Goal: Navigation & Orientation: Find specific page/section

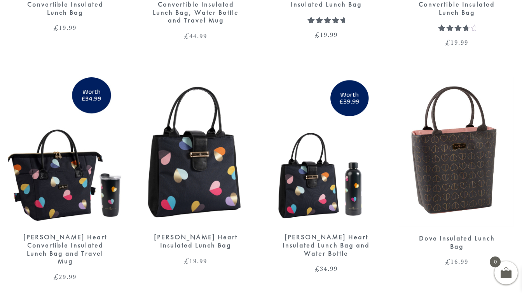
scroll to position [1267, 0]
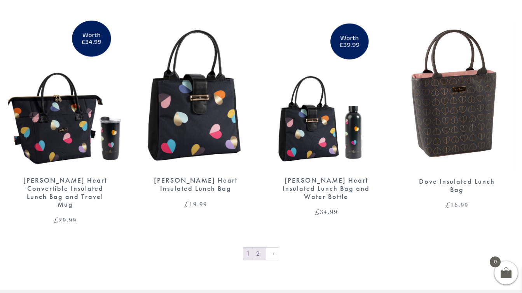
click at [260, 248] on link "2" at bounding box center [259, 254] width 13 height 12
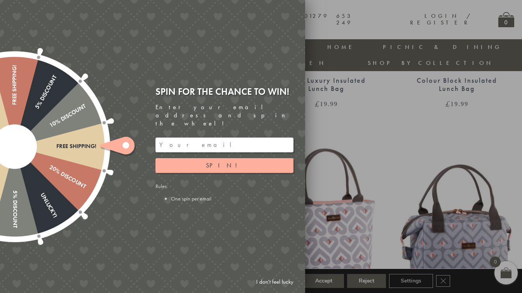
scroll to position [463, 0]
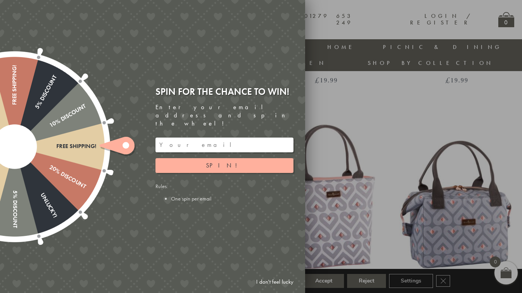
click at [276, 281] on link "I don't feel lucky" at bounding box center [274, 282] width 45 height 14
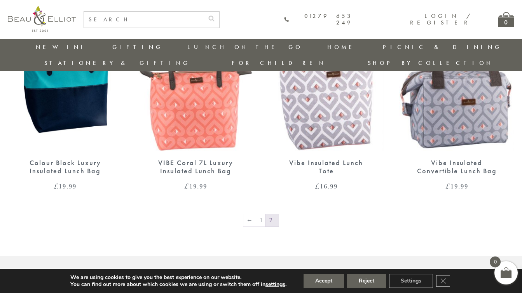
scroll to position [594, 0]
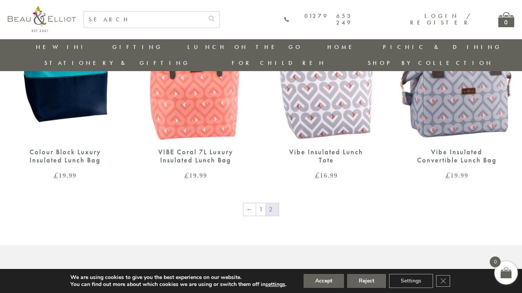
click at [52, 88] on img at bounding box center [65, 66] width 115 height 149
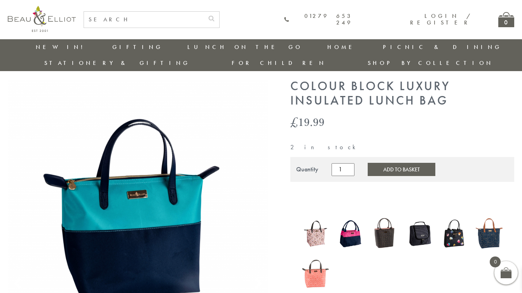
scroll to position [71, 0]
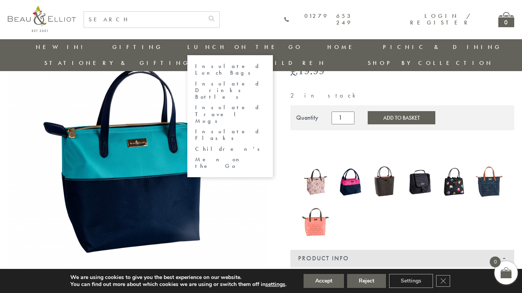
drag, startPoint x: 130, startPoint y: 116, endPoint x: 159, endPoint y: 118, distance: 29.7
click at [195, 146] on link "Children's" at bounding box center [230, 149] width 70 height 7
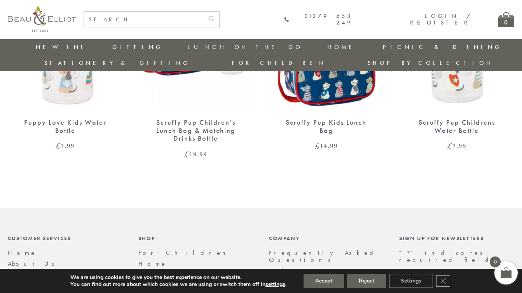
scroll to position [684, 0]
